Goal: Task Accomplishment & Management: Manage account settings

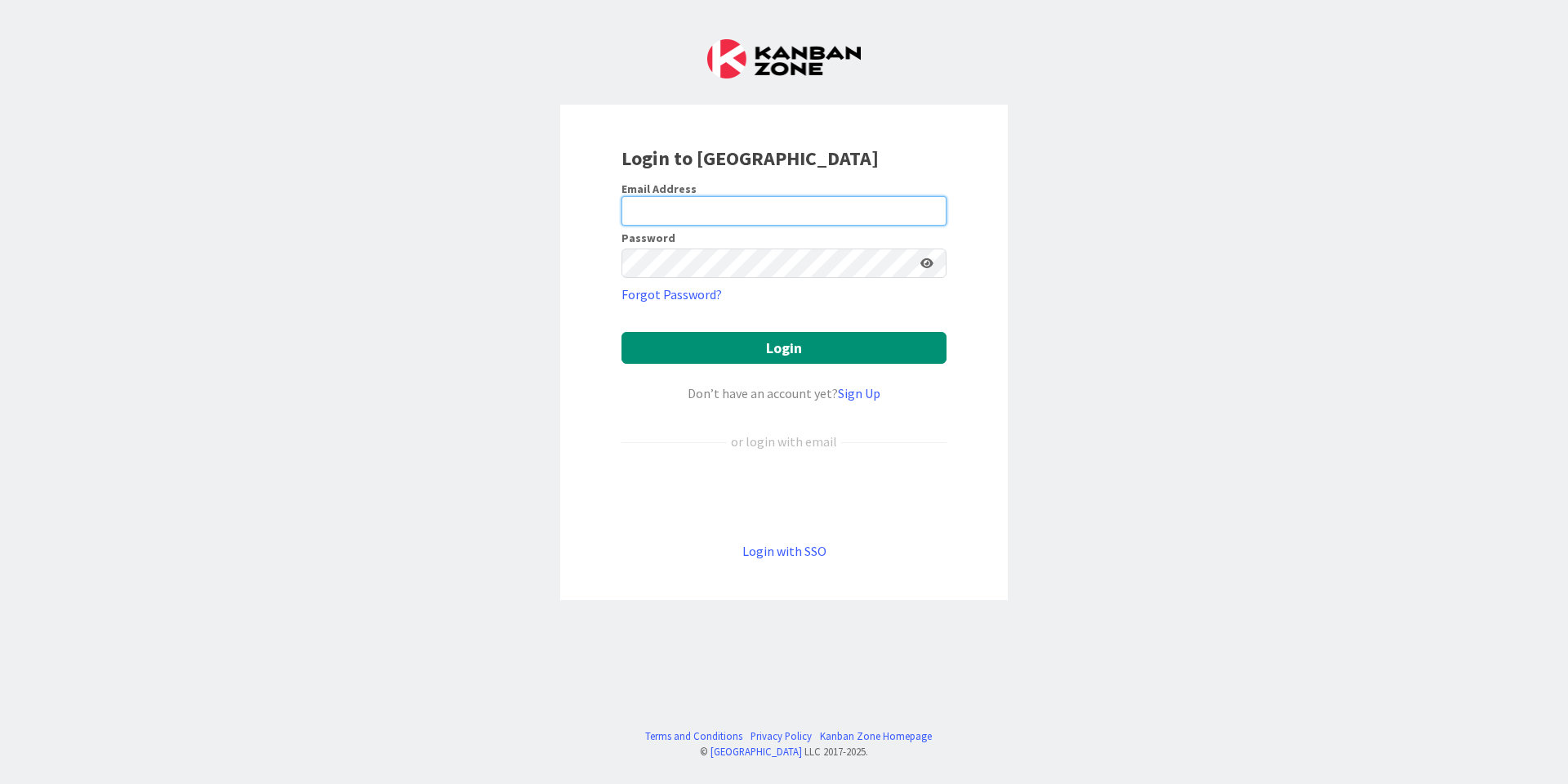
click at [653, 209] on input "email" at bounding box center [784, 210] width 325 height 29
click at [754, 354] on button "Login" at bounding box center [784, 348] width 325 height 32
type input "M"
type input "[EMAIL_ADDRESS][DOMAIN_NAME]"
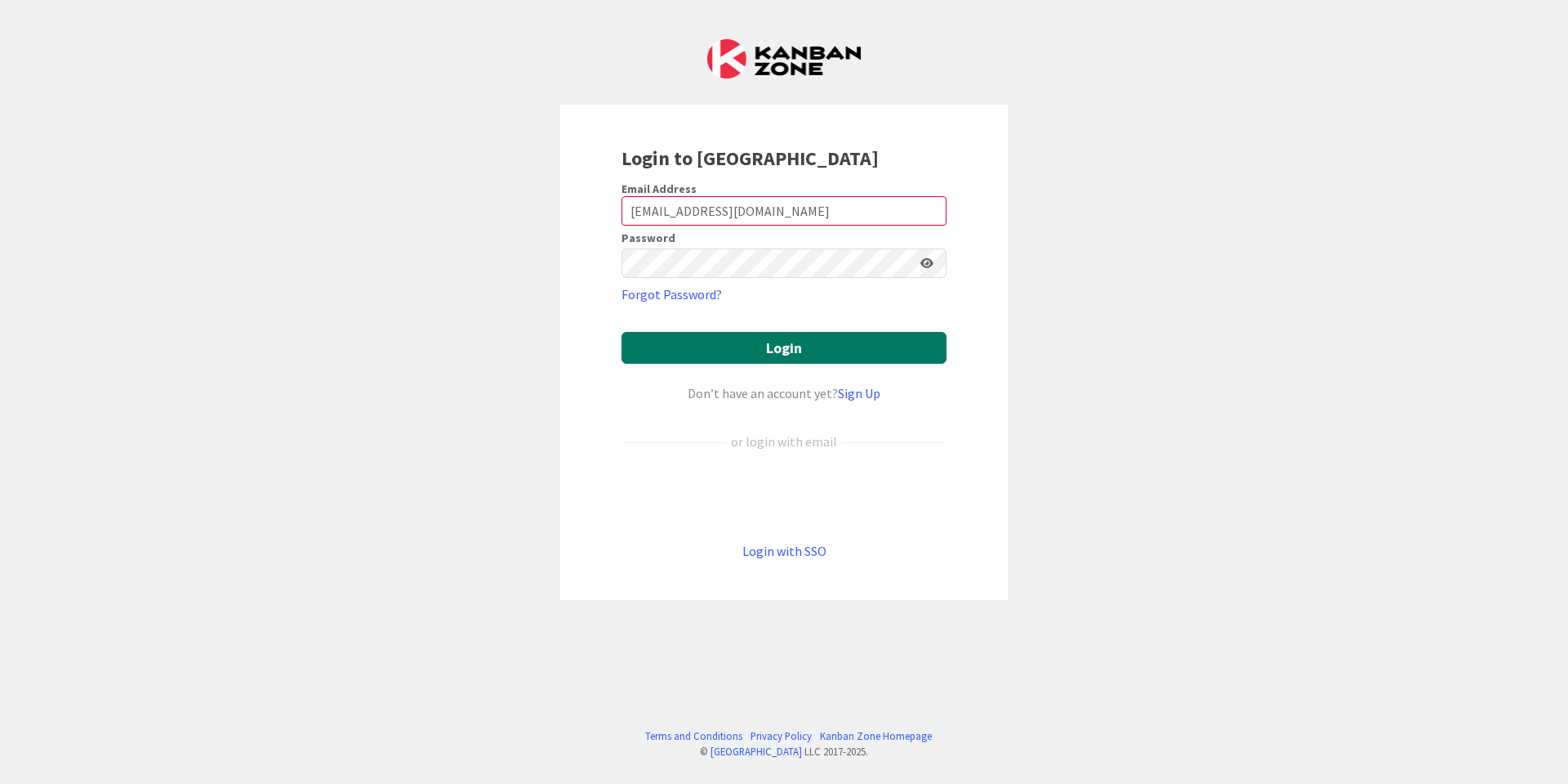
click at [678, 353] on button "Login" at bounding box center [784, 348] width 325 height 32
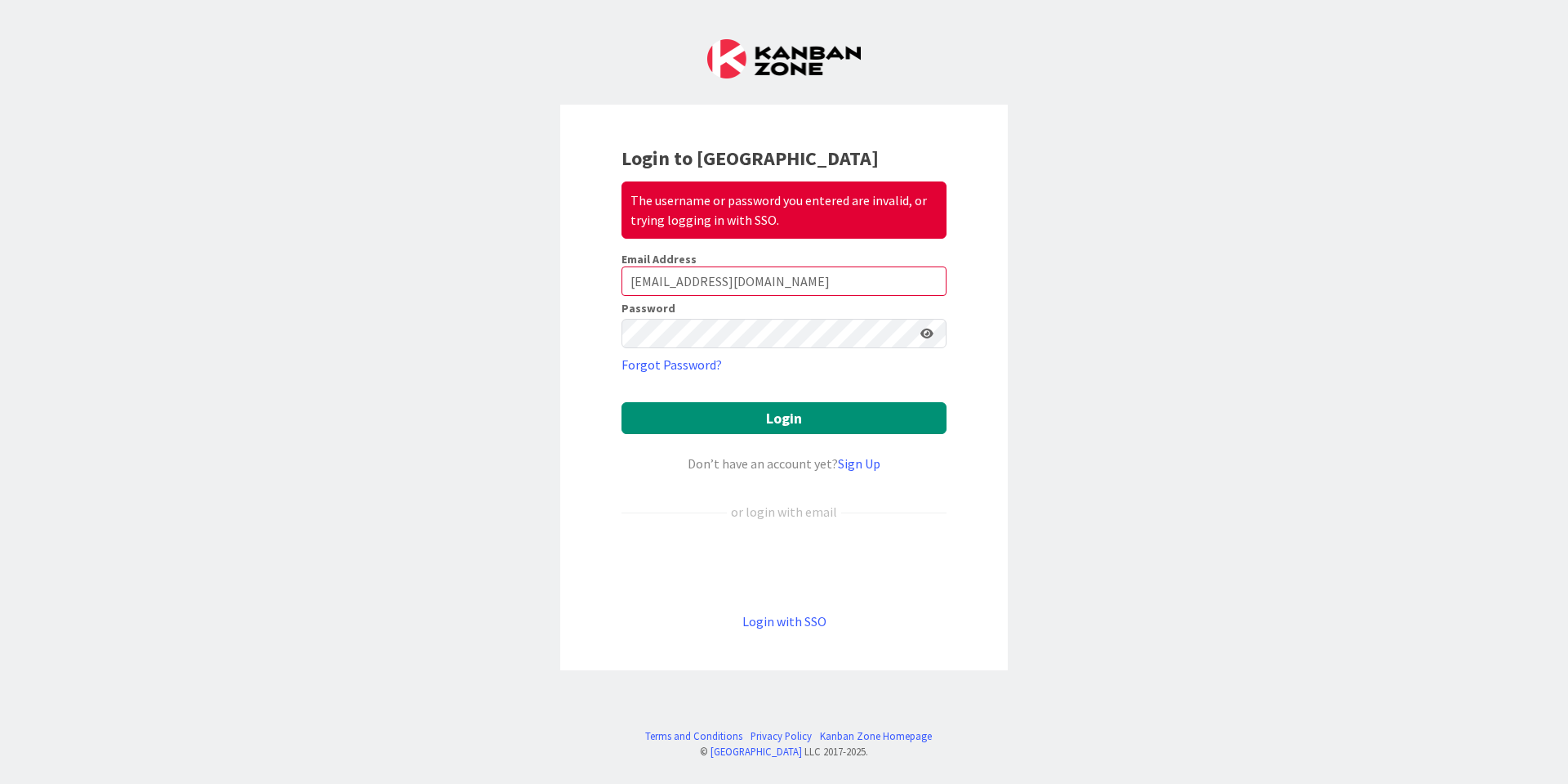
click at [789, 51] on img at bounding box center [784, 59] width 154 height 39
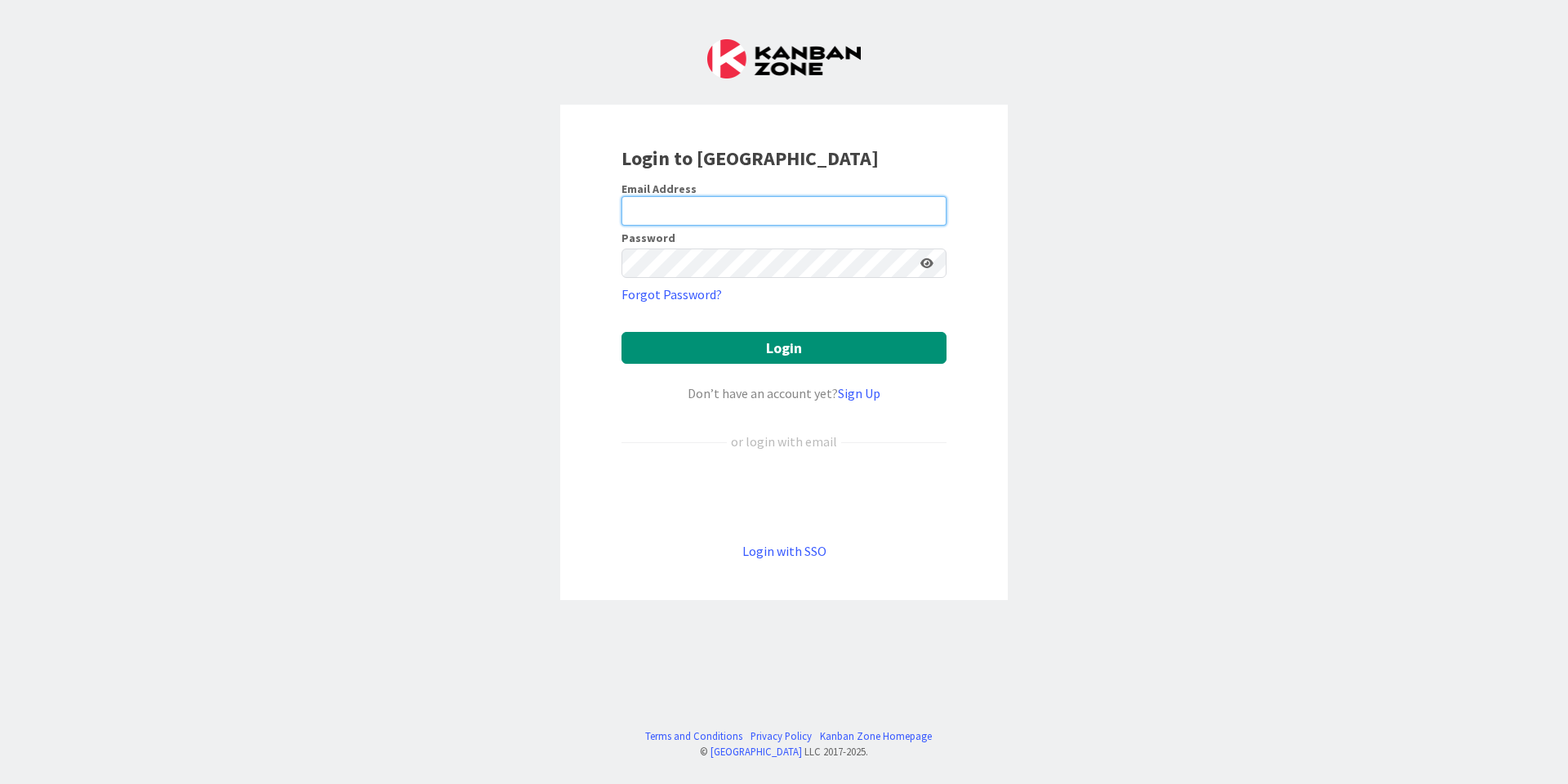
click at [715, 197] on input "email" at bounding box center [784, 210] width 325 height 29
paste input "[EMAIL_ADDRESS][DOMAIN_NAME]"
type input "[EMAIL_ADDRESS][DOMAIN_NAME]"
click at [612, 508] on div "Login to [GEOGRAPHIC_DATA] Email Address [EMAIL_ADDRESS][DOMAIN_NAME] Password …" at bounding box center [784, 353] width 448 height 495
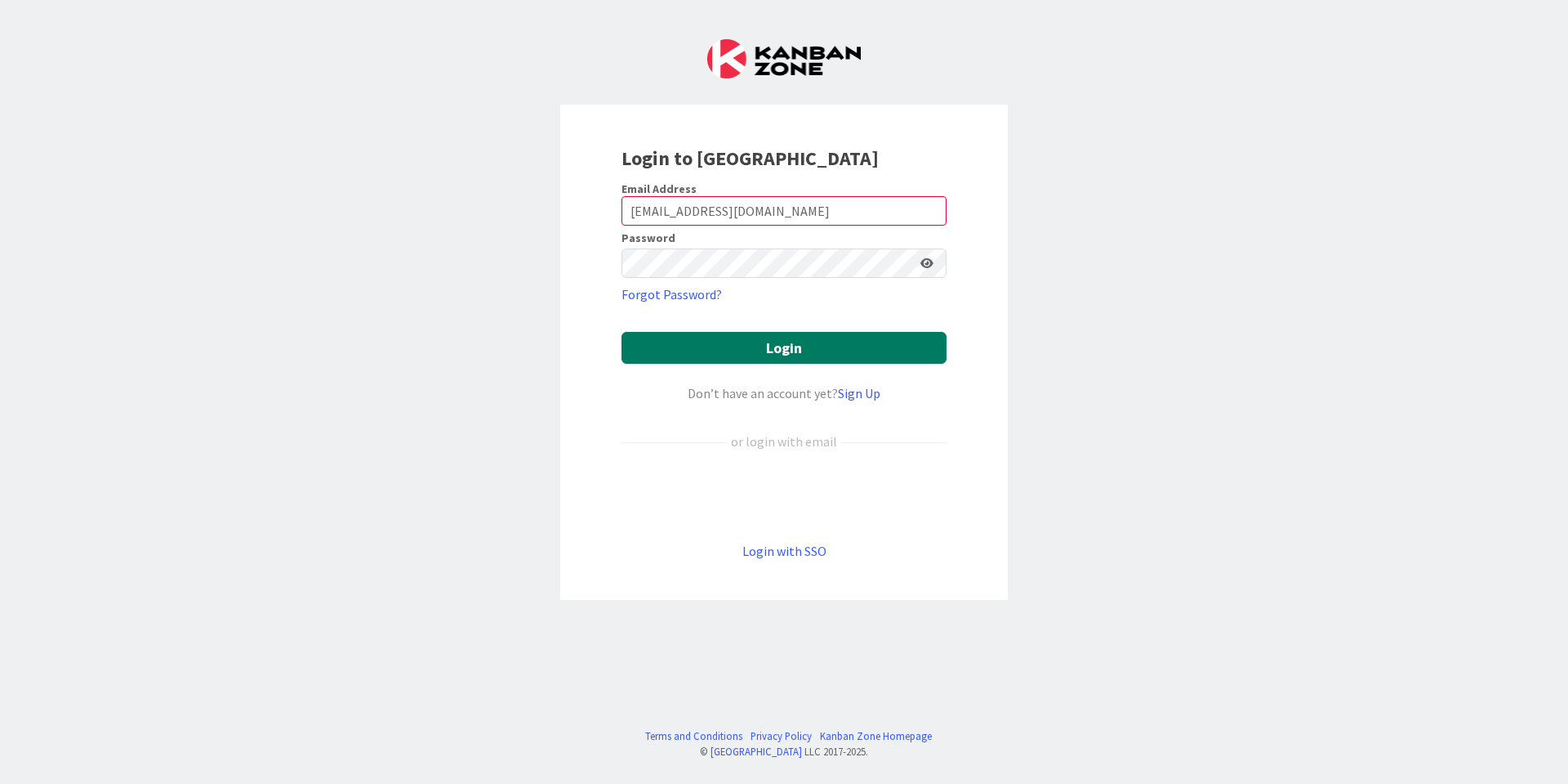
click at [816, 363] on button "Login" at bounding box center [784, 348] width 325 height 32
